Goal: Task Accomplishment & Management: Use online tool/utility

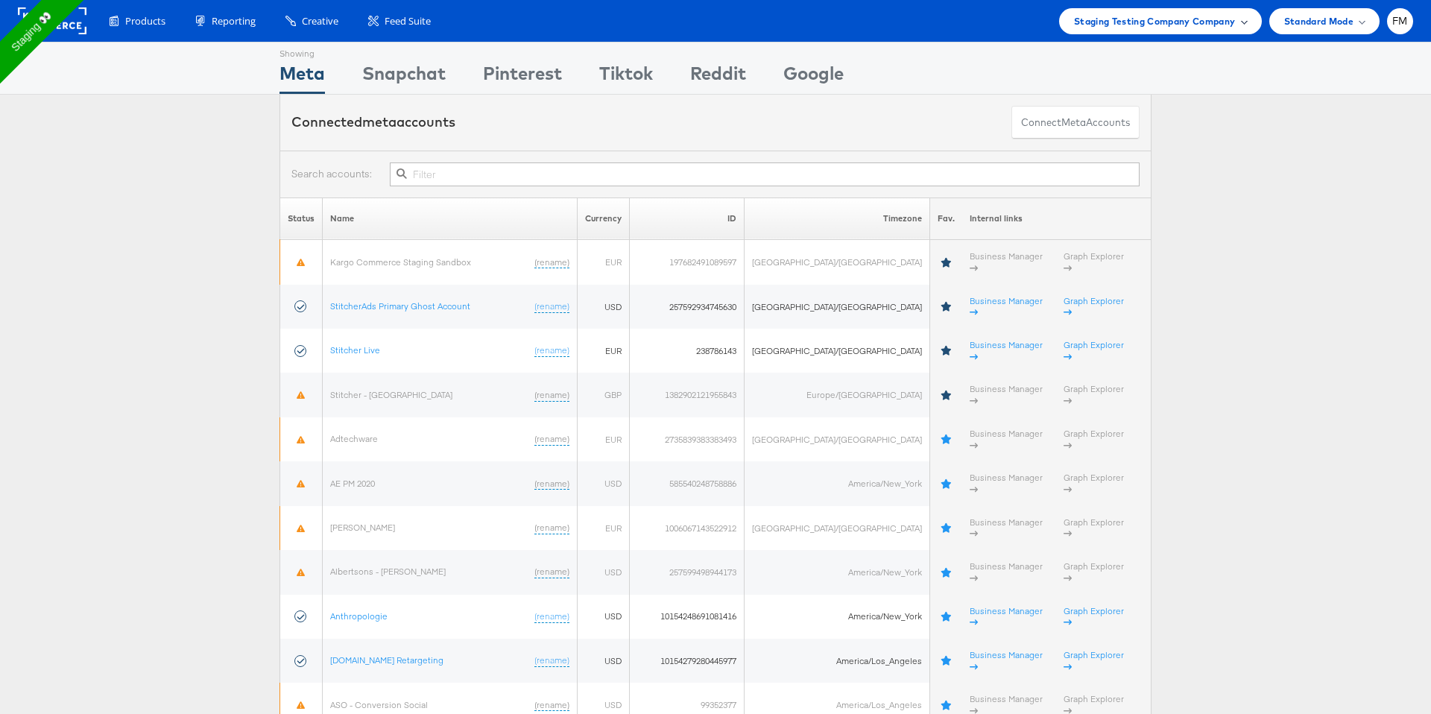
click at [1173, 22] on span "Staging Testing Company Company" at bounding box center [1155, 21] width 162 height 16
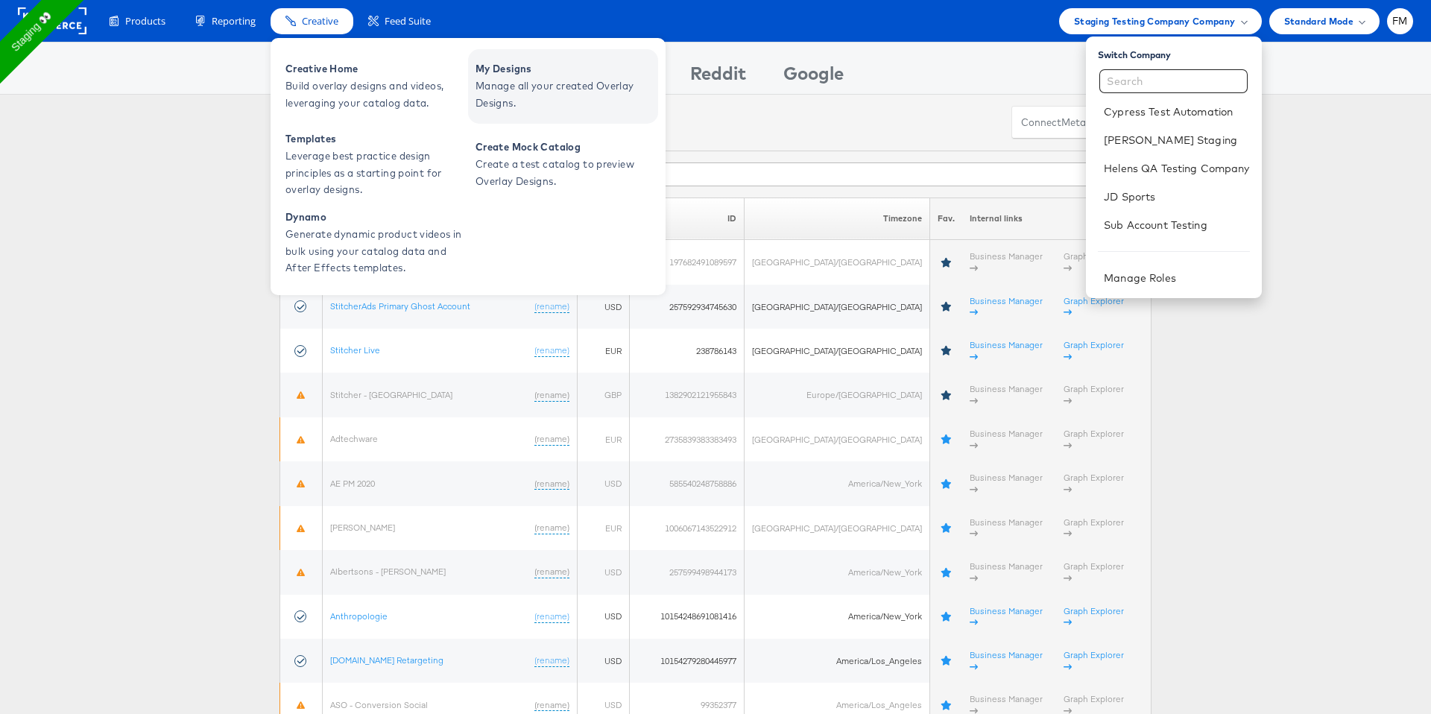
click at [529, 75] on span "My Designs" at bounding box center [565, 68] width 179 height 17
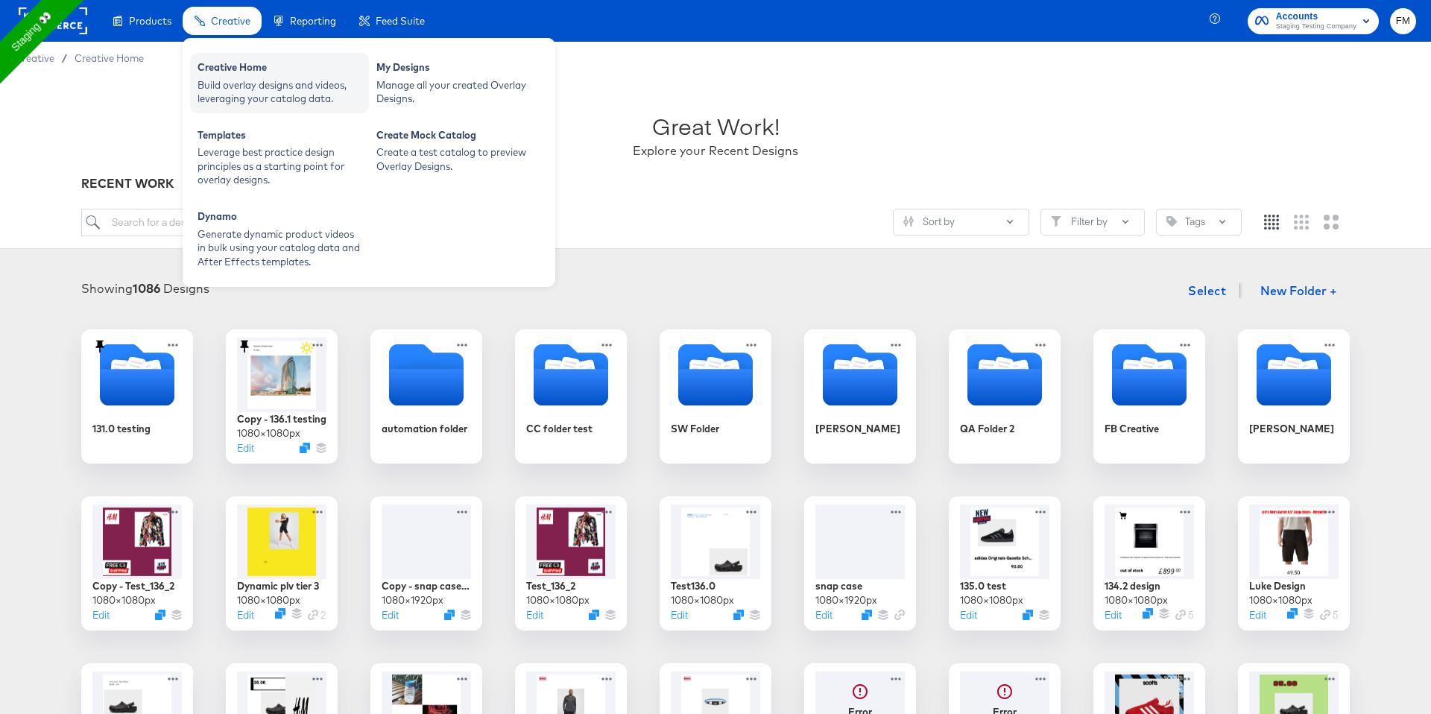
click at [240, 86] on div "Build overlay designs and videos, leveraging your catalog data." at bounding box center [280, 92] width 164 height 28
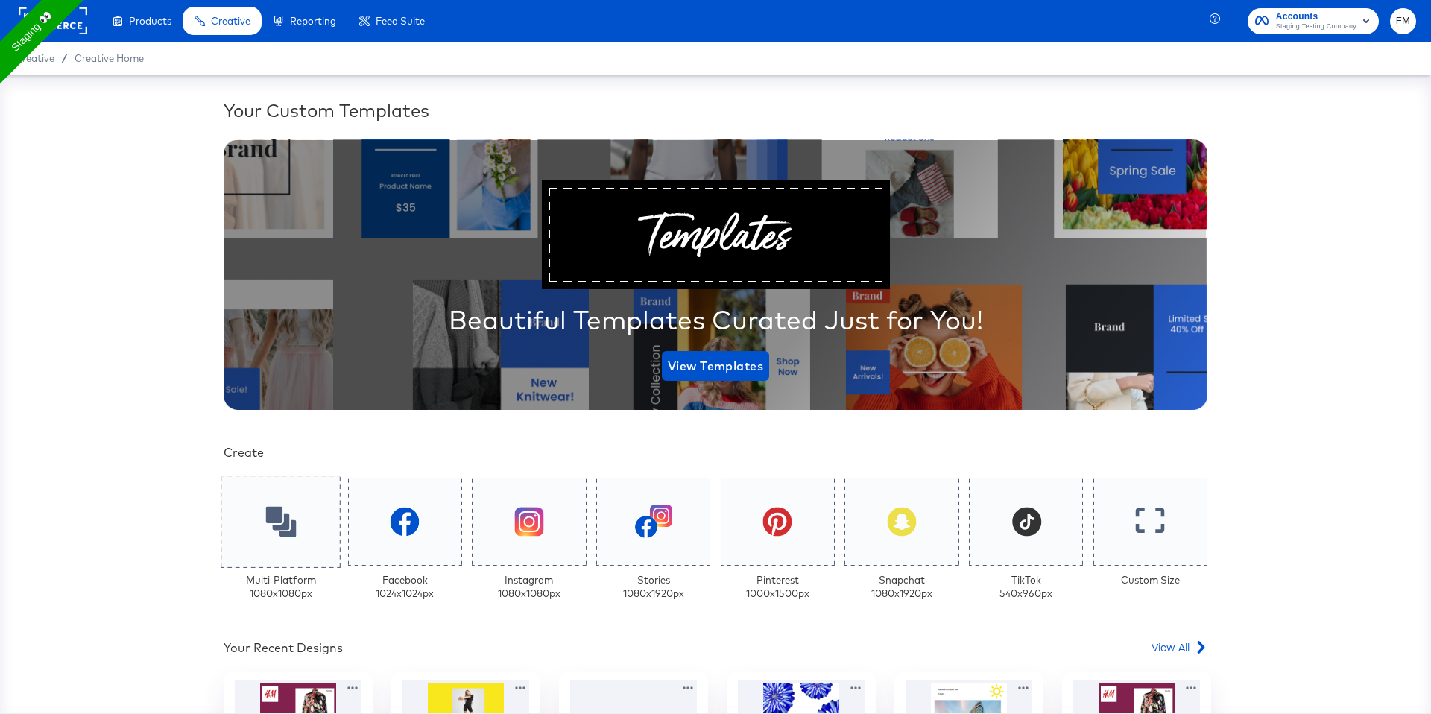
click at [275, 511] on icon at bounding box center [280, 521] width 31 height 31
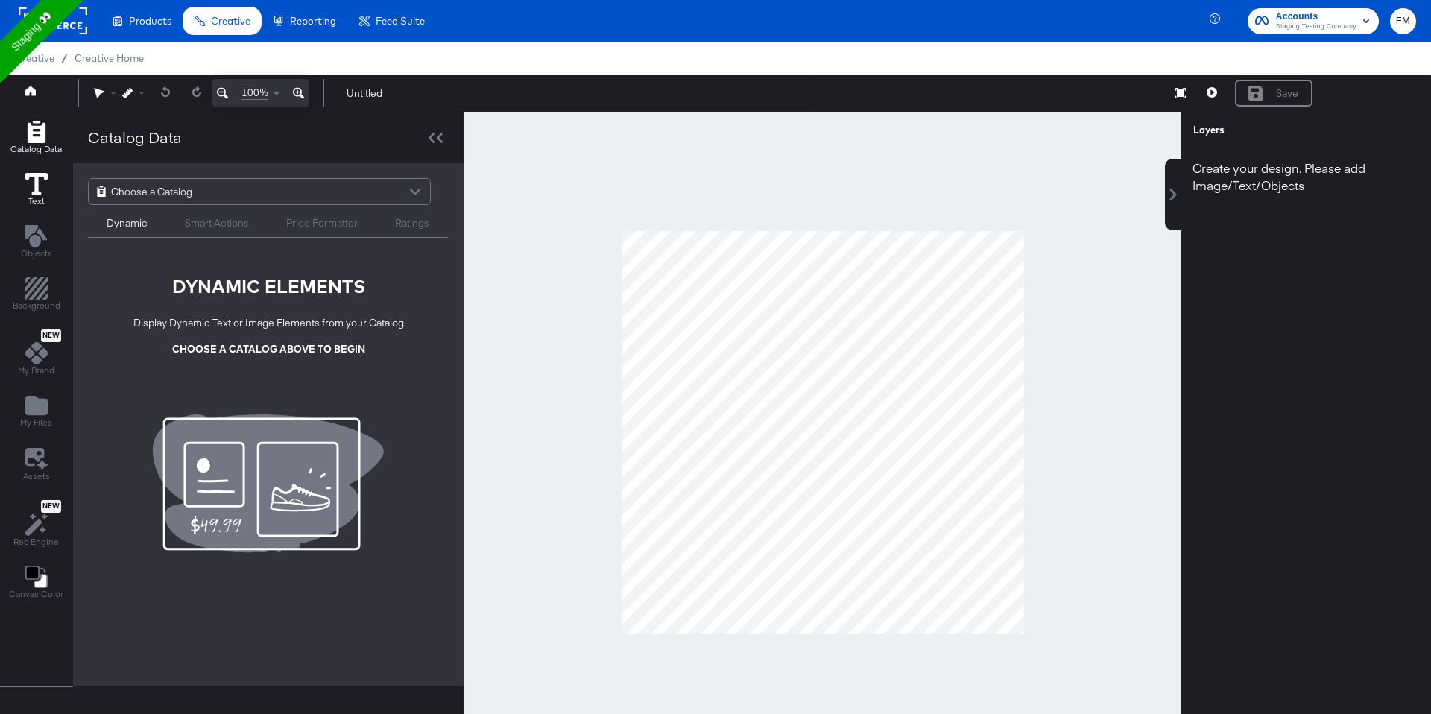
click at [27, 182] on icon at bounding box center [36, 184] width 22 height 22
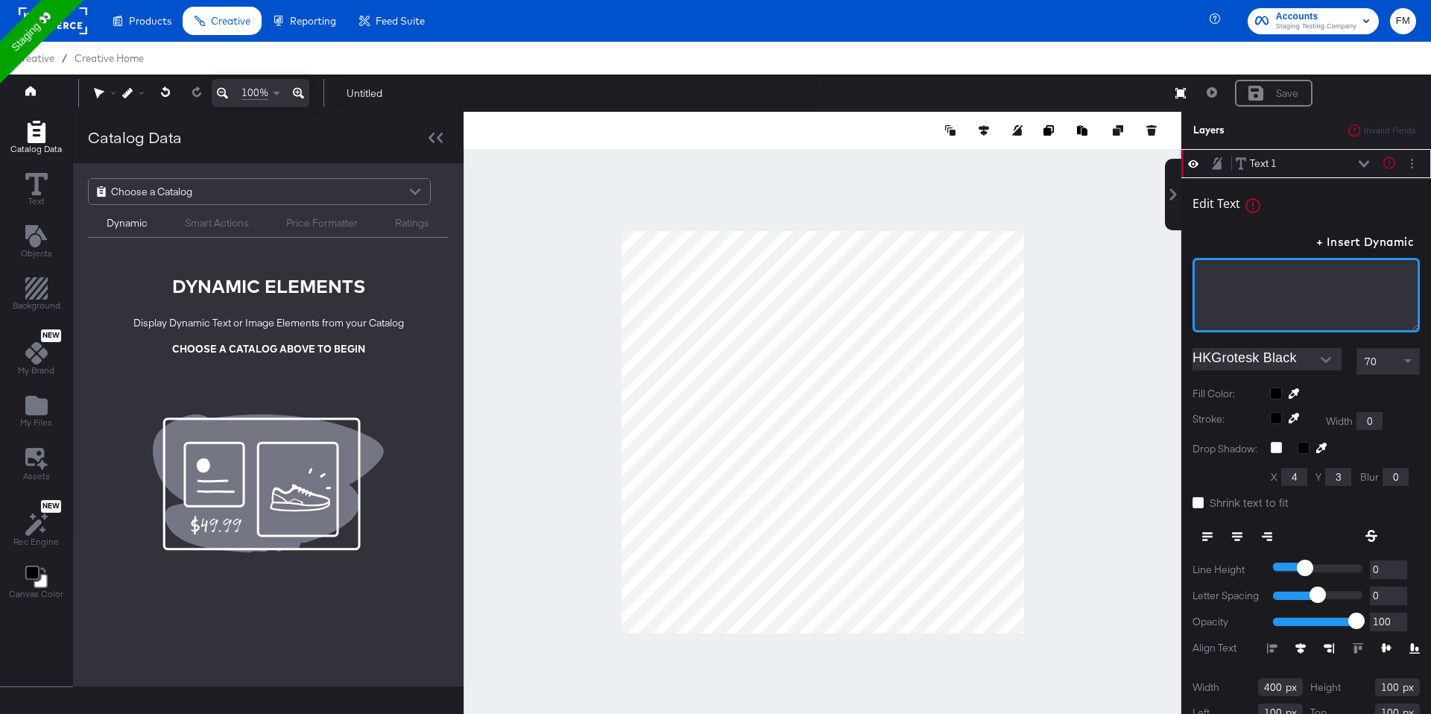
click at [1382, 274] on div "﻿" at bounding box center [1306, 275] width 208 height 14
click at [1381, 122] on div "Layers" at bounding box center [1307, 130] width 250 height 37
